Goal: Use online tool/utility

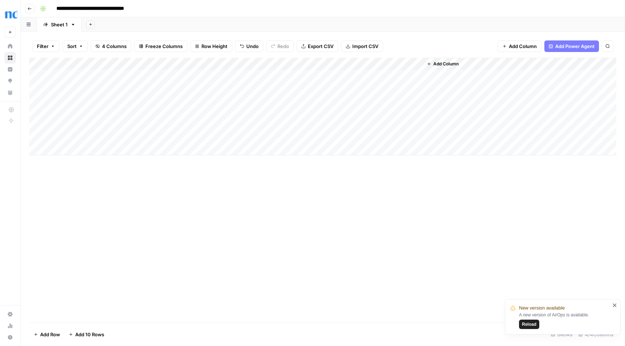
click at [301, 134] on div "Add Column" at bounding box center [322, 107] width 587 height 98
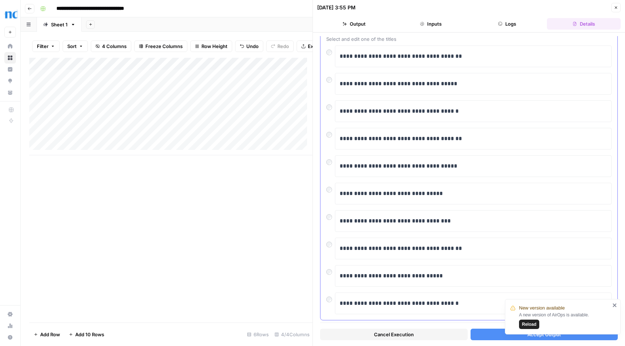
scroll to position [53, 0]
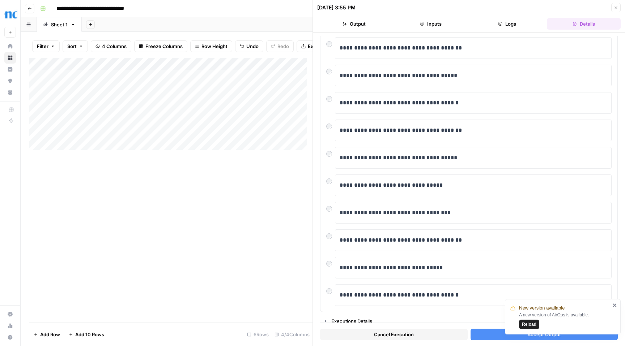
click at [528, 326] on span "Reload" at bounding box center [529, 325] width 14 height 7
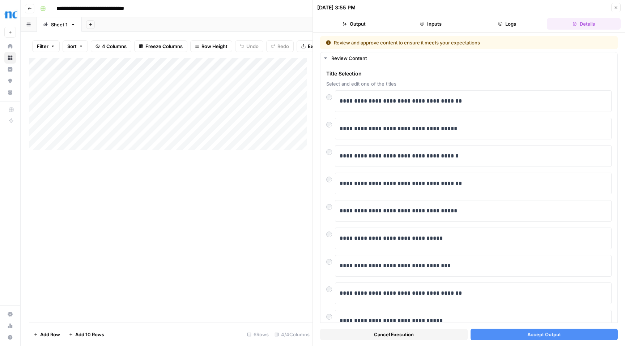
click at [565, 335] on button "Accept Output" at bounding box center [545, 335] width 148 height 12
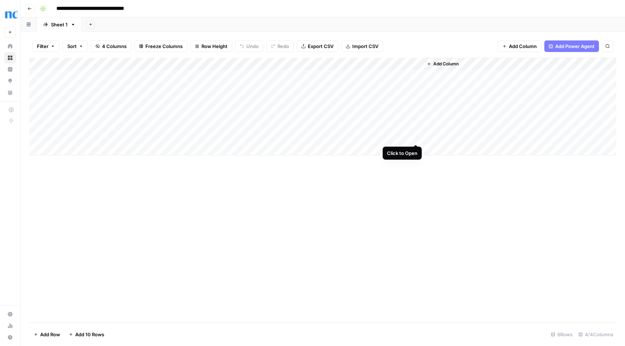
click at [416, 137] on div "Add Column" at bounding box center [322, 107] width 587 height 98
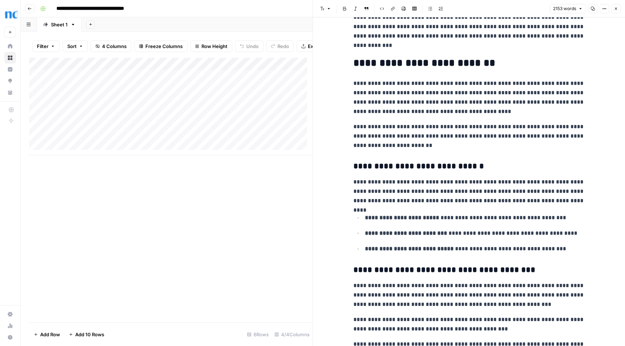
scroll to position [64, 0]
click at [412, 145] on p "**********" at bounding box center [468, 136] width 231 height 28
type input "opend"
click at [564, 12] on icon "button" at bounding box center [563, 12] width 4 height 4
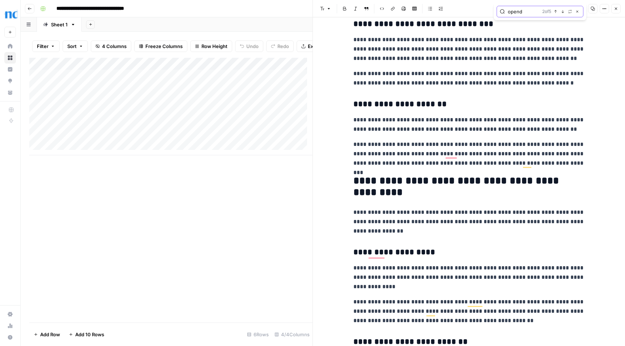
scroll to position [0, 0]
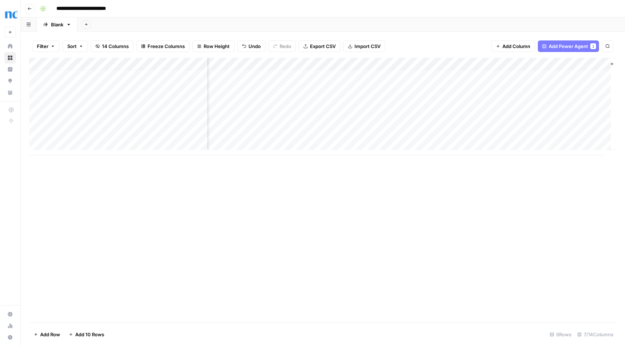
scroll to position [5, 32]
click at [365, 132] on div "Add Column" at bounding box center [322, 107] width 587 height 98
click at [530, 326] on span "Reload" at bounding box center [529, 325] width 14 height 7
